Goal: Task Accomplishment & Management: Complete application form

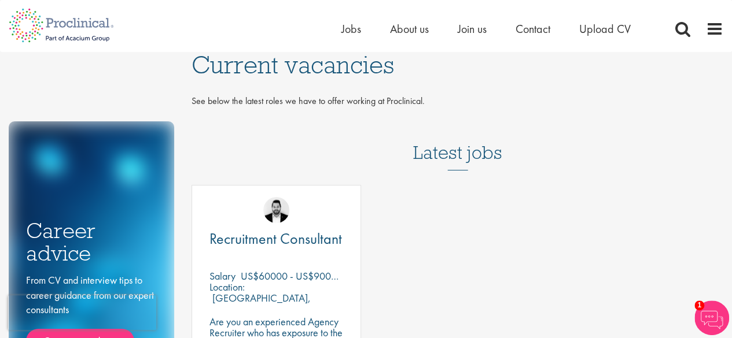
click at [467, 149] on h3 "Latest jobs" at bounding box center [457, 142] width 89 height 57
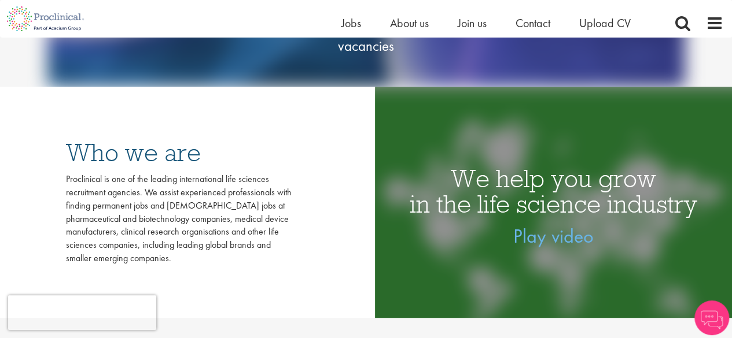
scroll to position [116, 0]
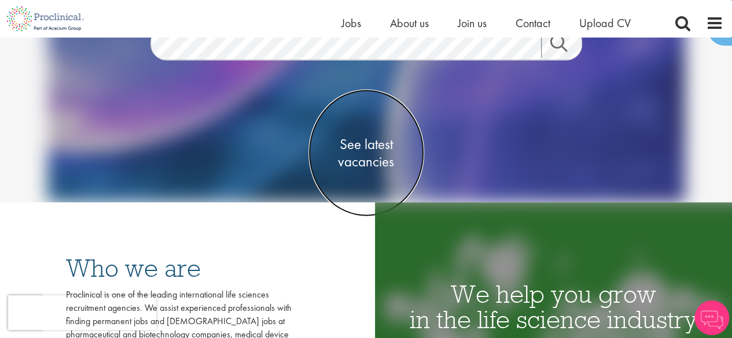
click at [375, 150] on span "See latest vacancies" at bounding box center [366, 152] width 116 height 35
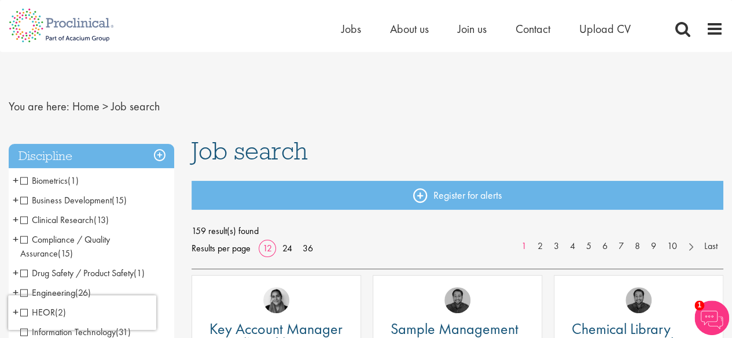
scroll to position [58, 0]
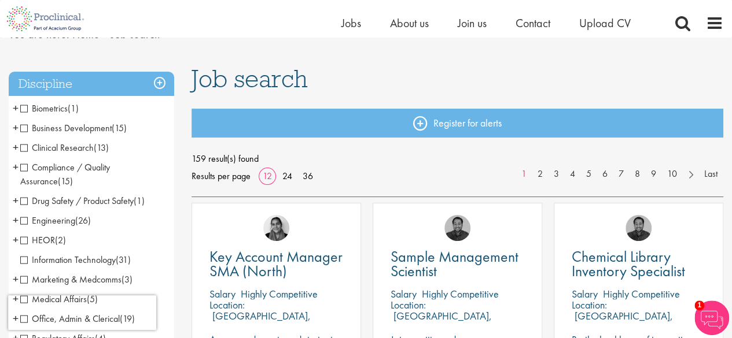
click at [25, 149] on span "Clinical Research" at bounding box center [56, 148] width 73 height 12
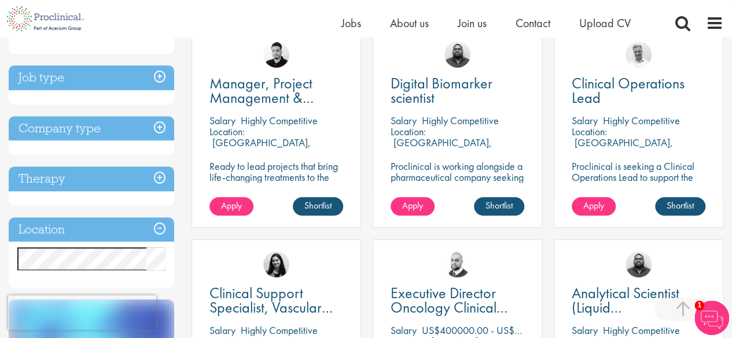
scroll to position [289, 0]
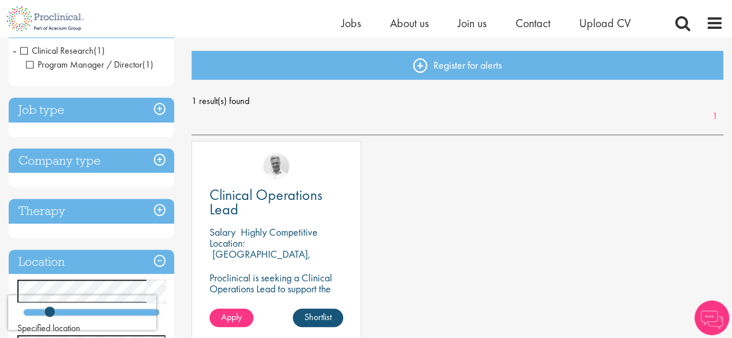
scroll to position [174, 0]
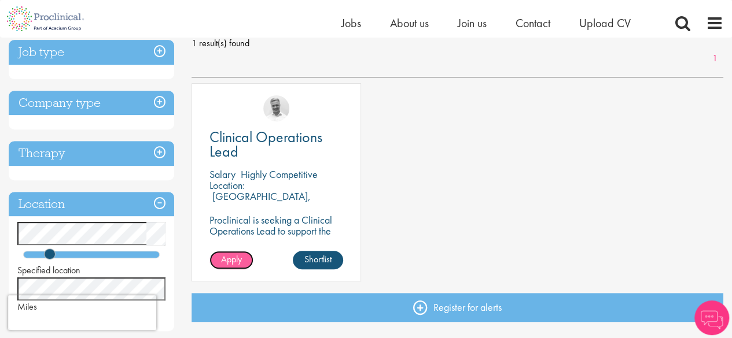
click at [233, 262] on span "Apply" at bounding box center [231, 259] width 21 height 12
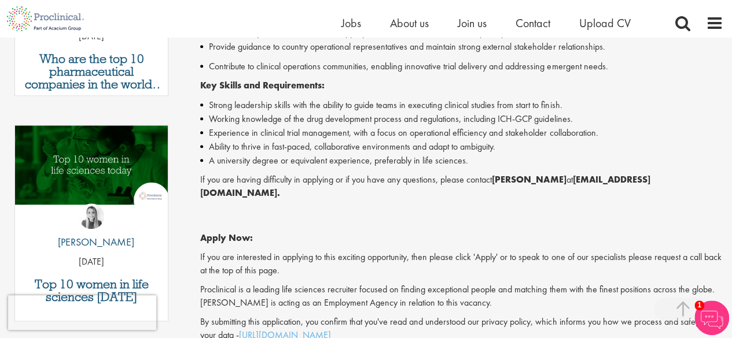
scroll to position [174, 0]
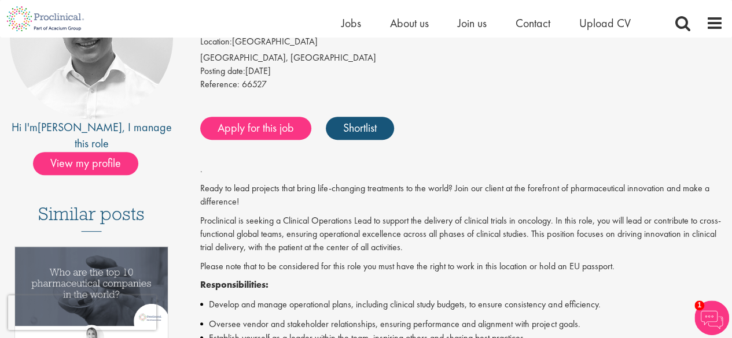
click at [254, 66] on div "Posting date: 04 Aug 2025" at bounding box center [461, 71] width 523 height 13
click at [257, 113] on div "Apply for this job Shortlist" at bounding box center [460, 128] width 526 height 35
click at [255, 135] on link "Apply for this job" at bounding box center [255, 128] width 111 height 23
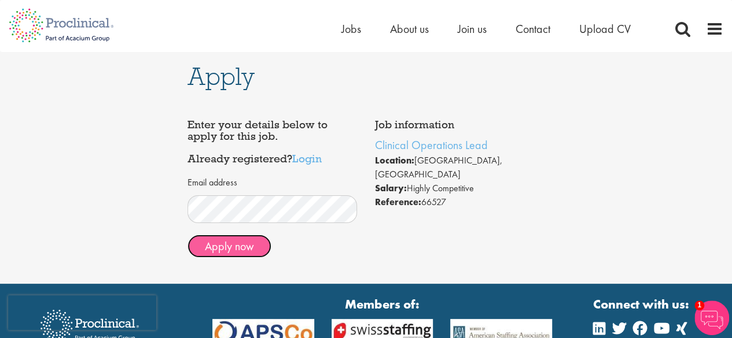
click at [220, 241] on button "Apply now" at bounding box center [229, 246] width 84 height 23
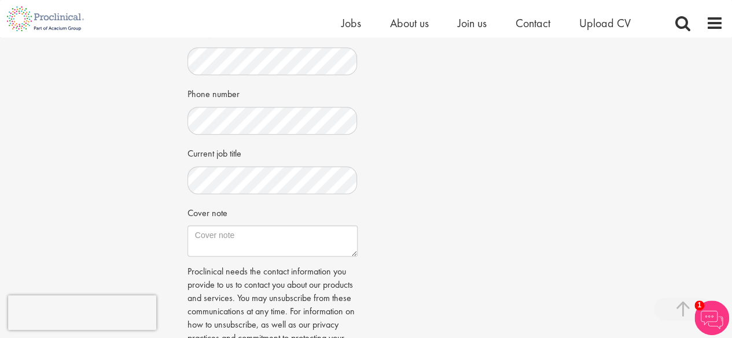
scroll to position [471, 0]
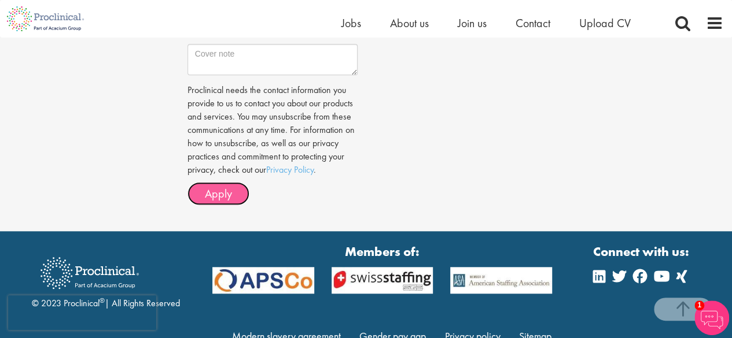
click at [206, 194] on span "Apply" at bounding box center [218, 193] width 27 height 15
